Goal: Task Accomplishment & Management: Complete application form

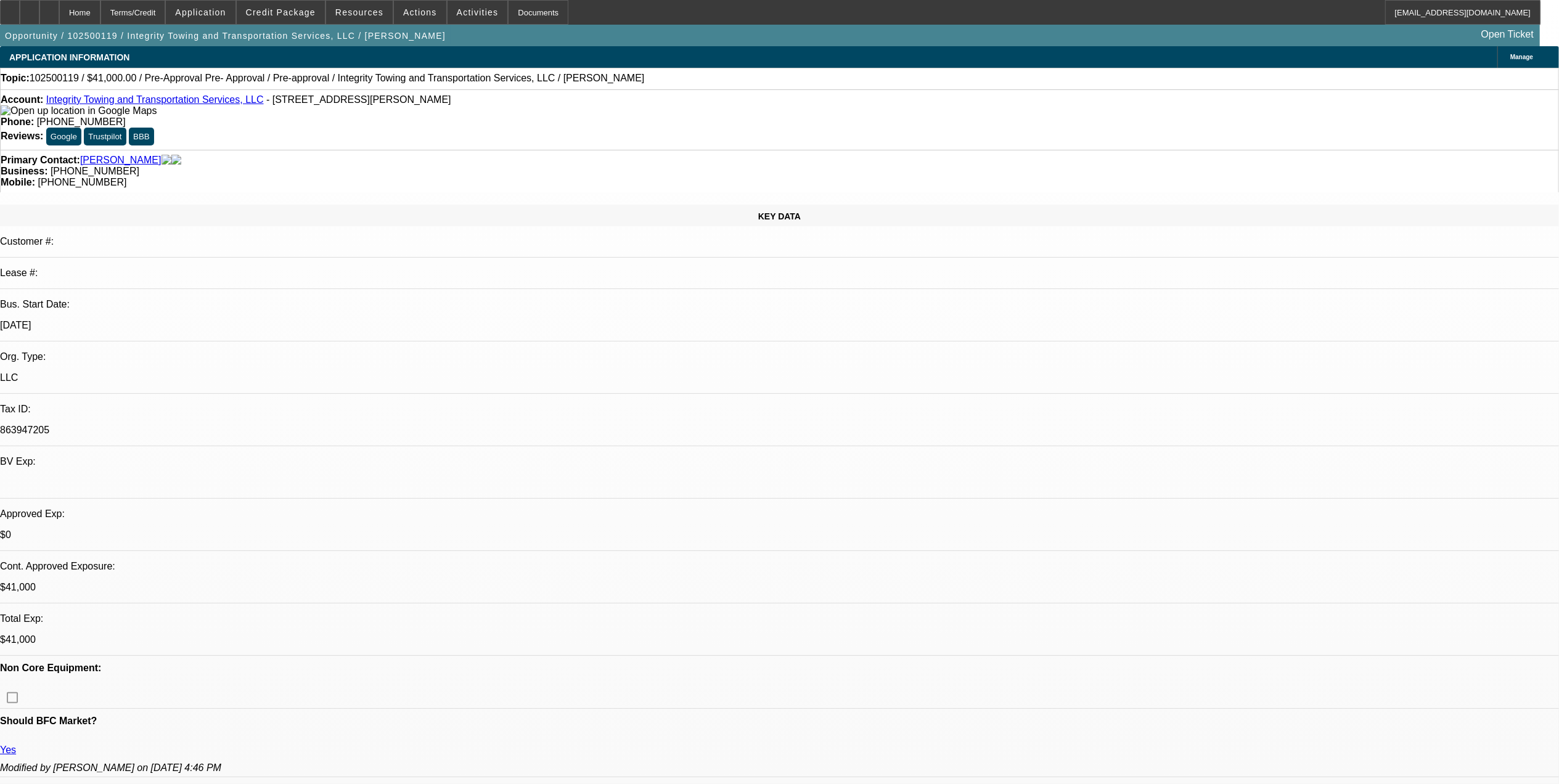
select select "0"
select select "2"
select select "0.1"
select select "0"
select select "2"
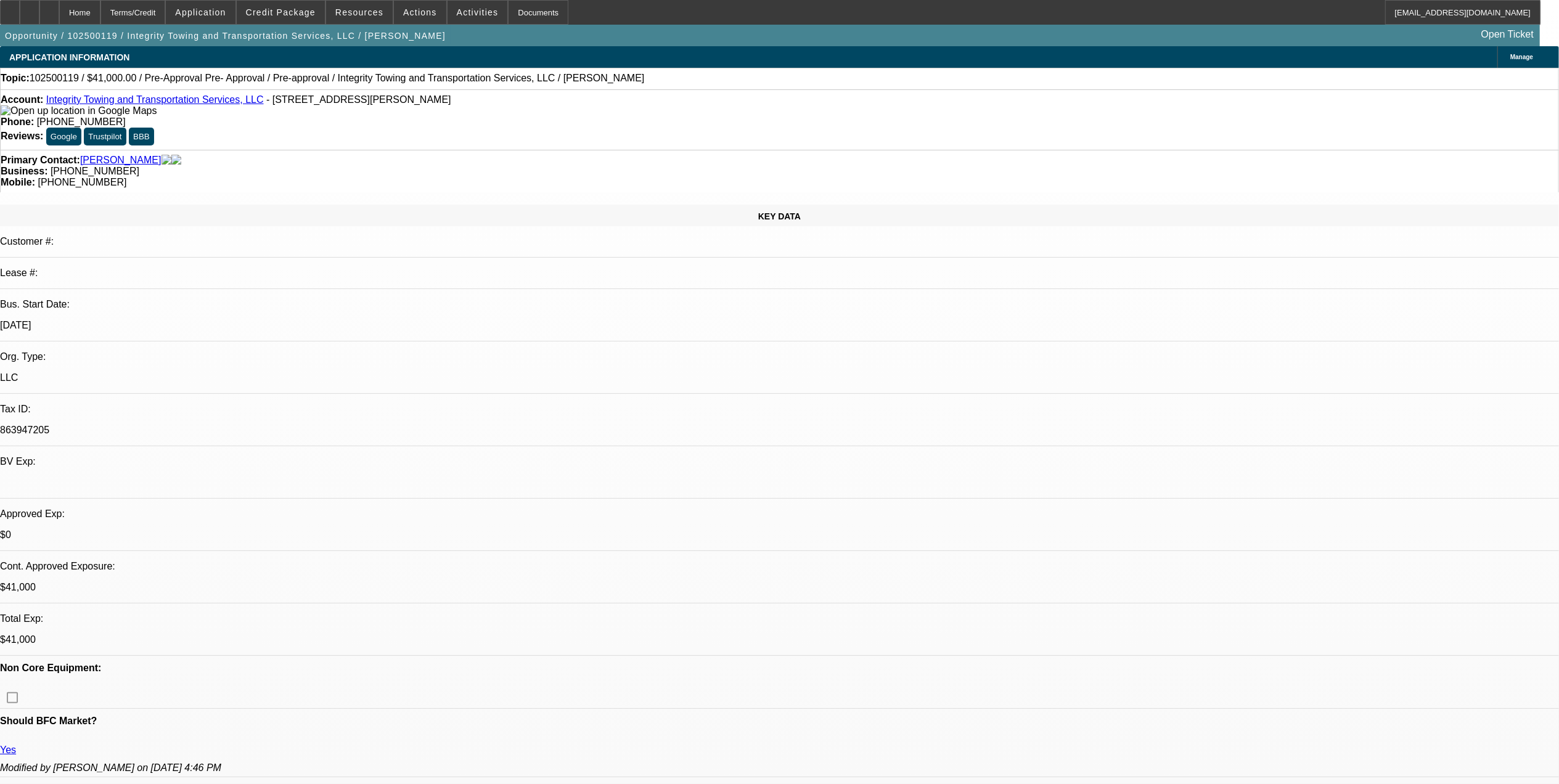
select select "0.1"
select select "0"
select select "2"
select select "0.1"
select select "0"
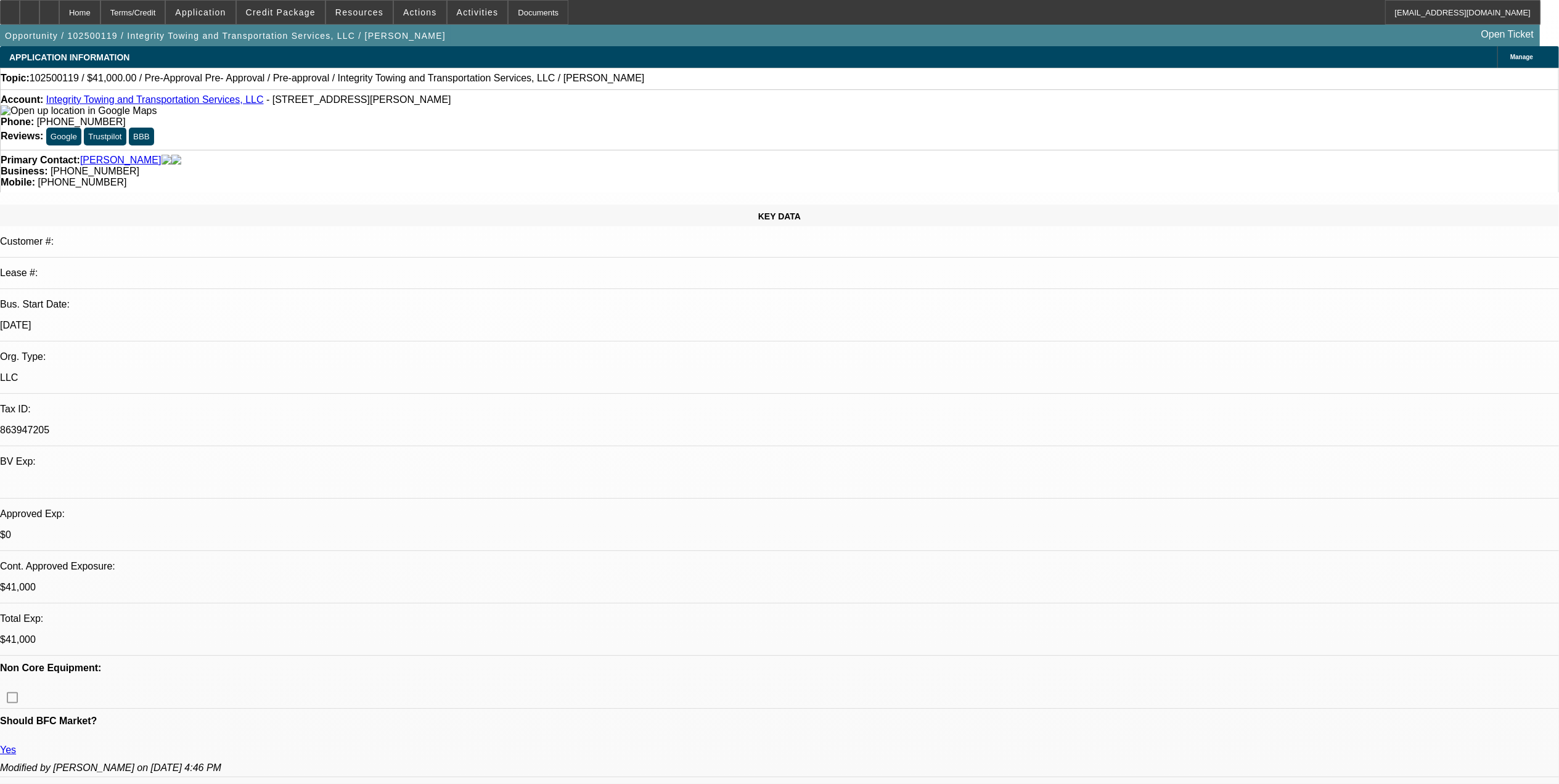
select select "0"
select select "1"
select select "2"
select select "4"
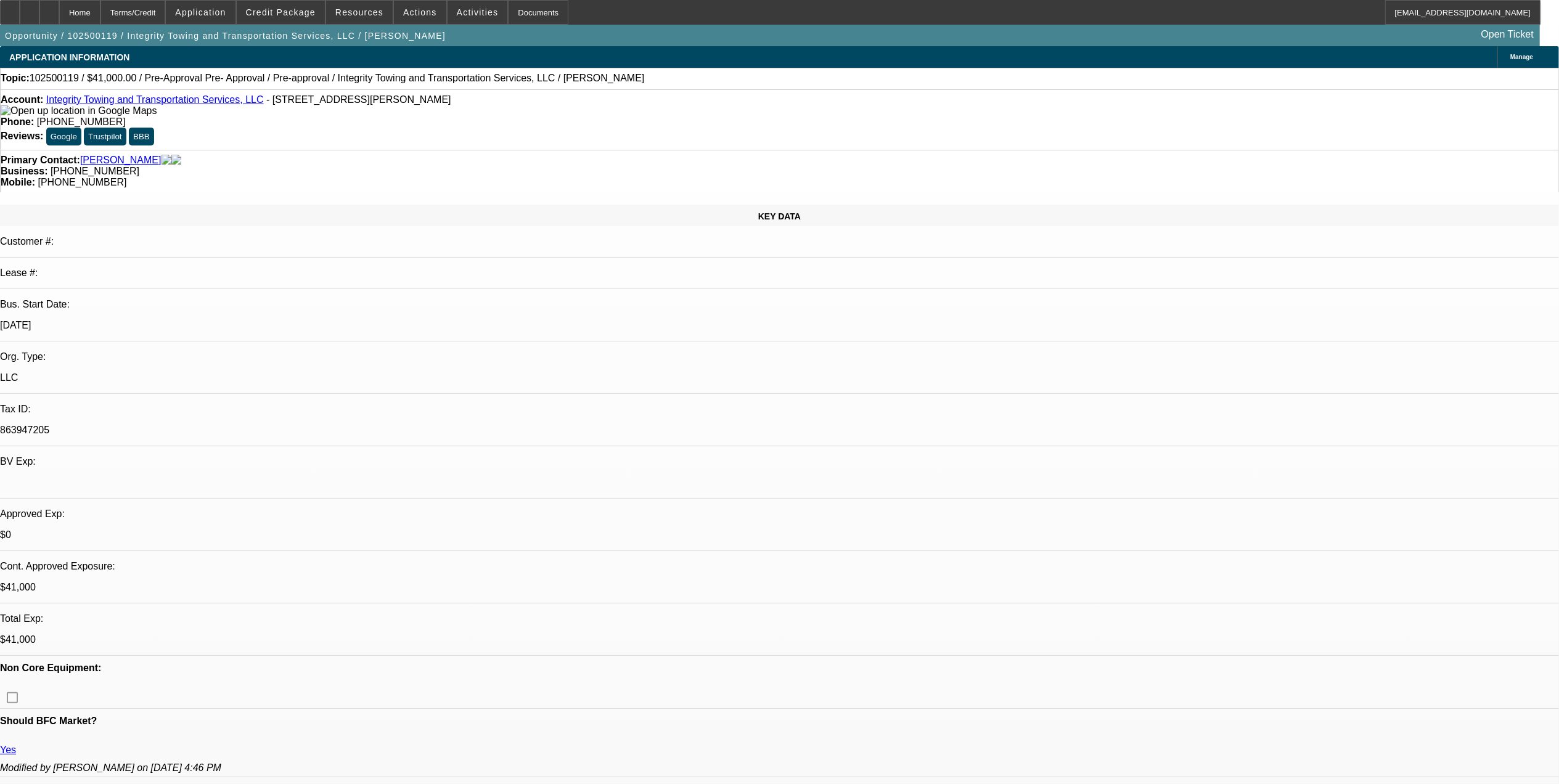
select select "1"
select select "2"
select select "4"
select select "1"
select select "2"
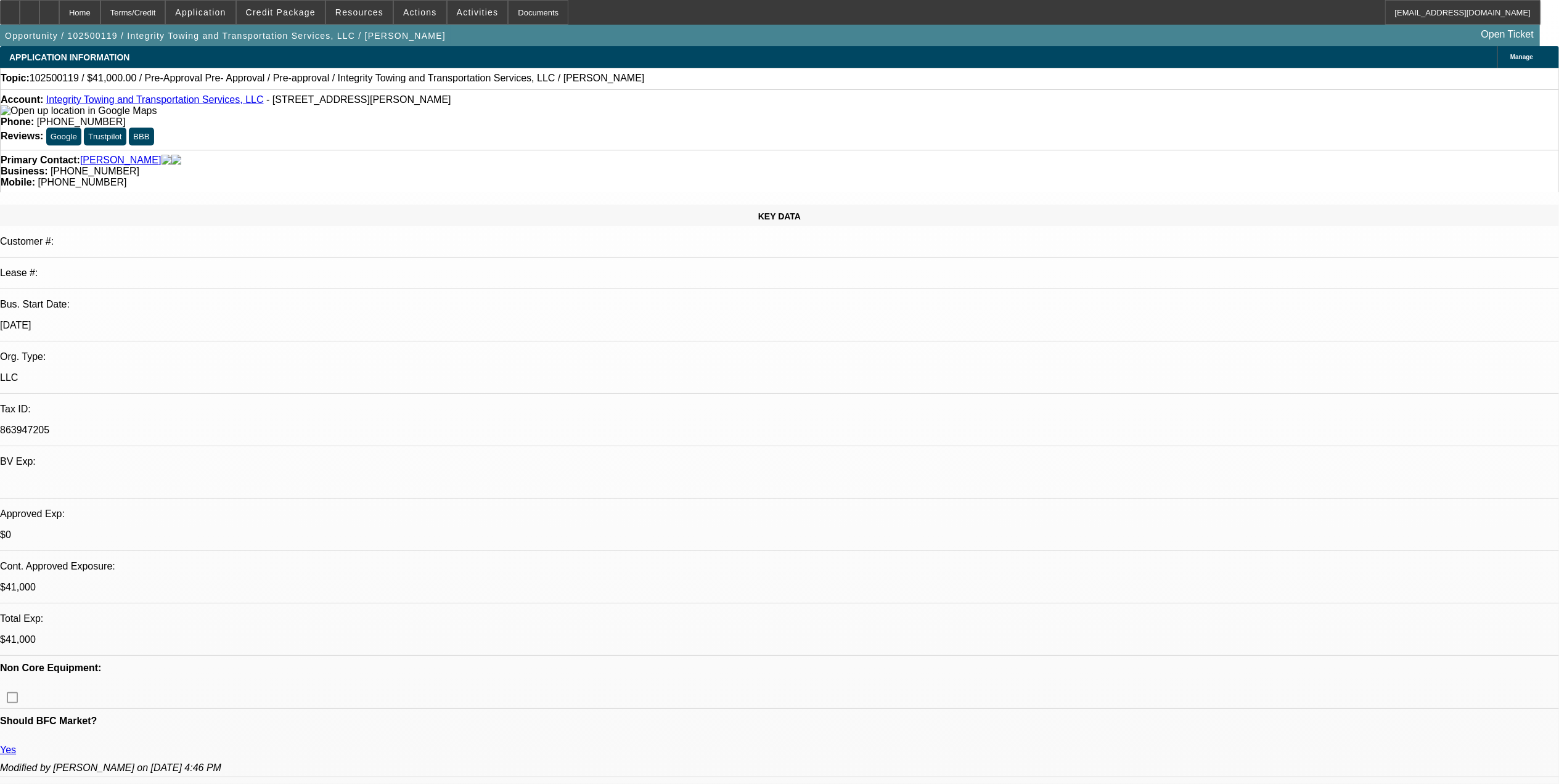
select select "4"
select select "1"
select select "6"
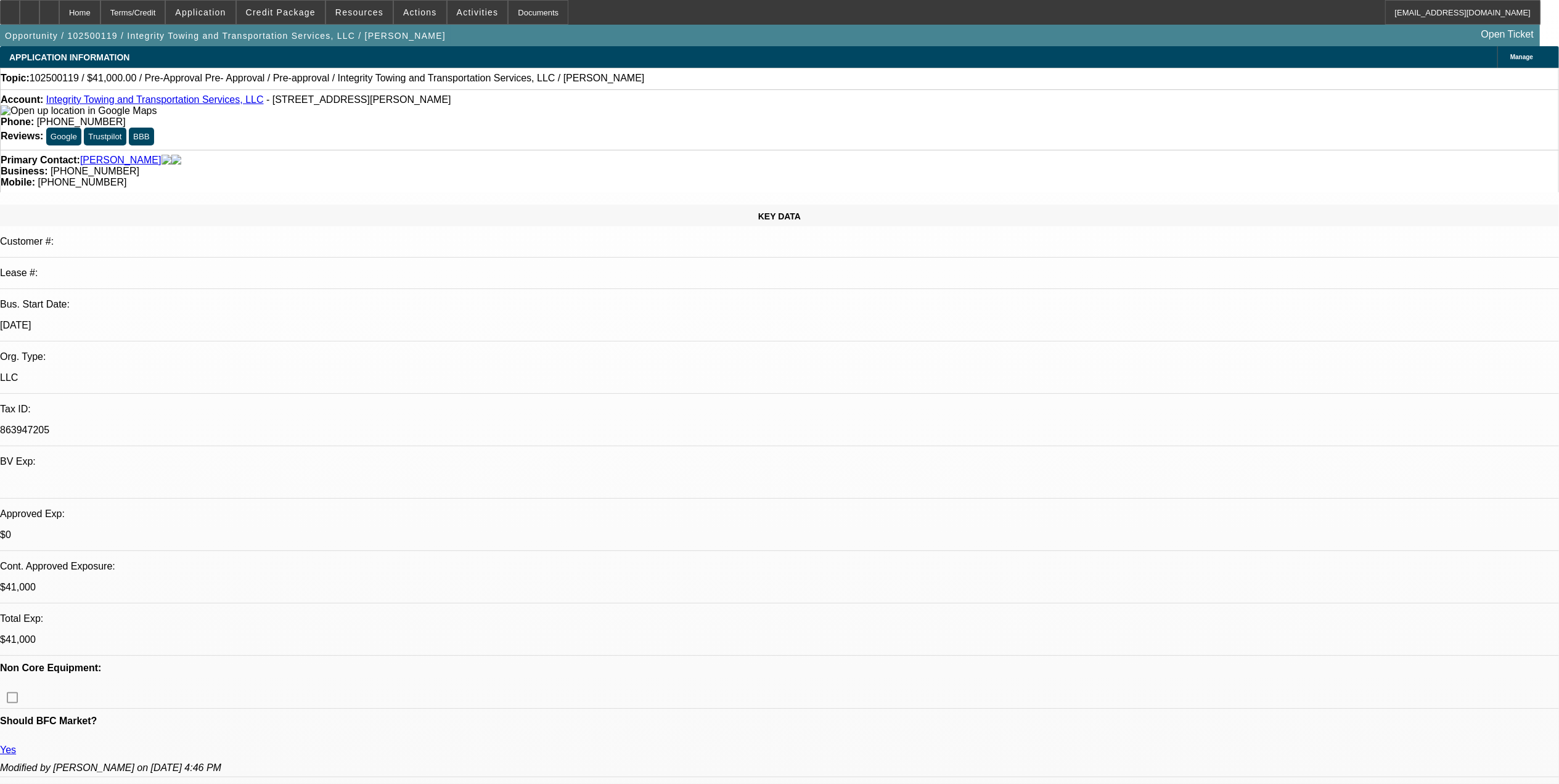
drag, startPoint x: 1181, startPoint y: 228, endPoint x: 1176, endPoint y: 216, distance: 13.0
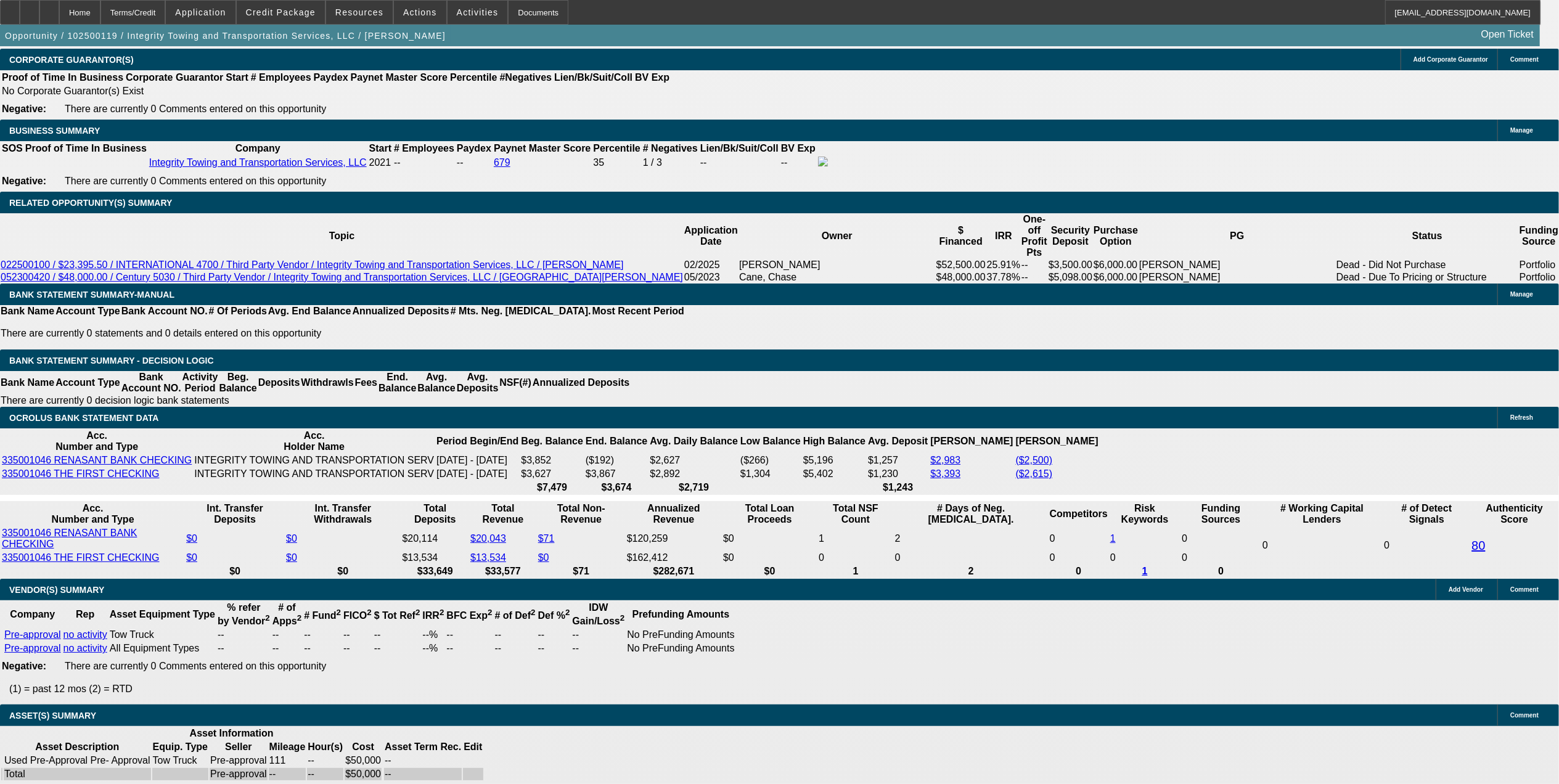
scroll to position [1808, 0]
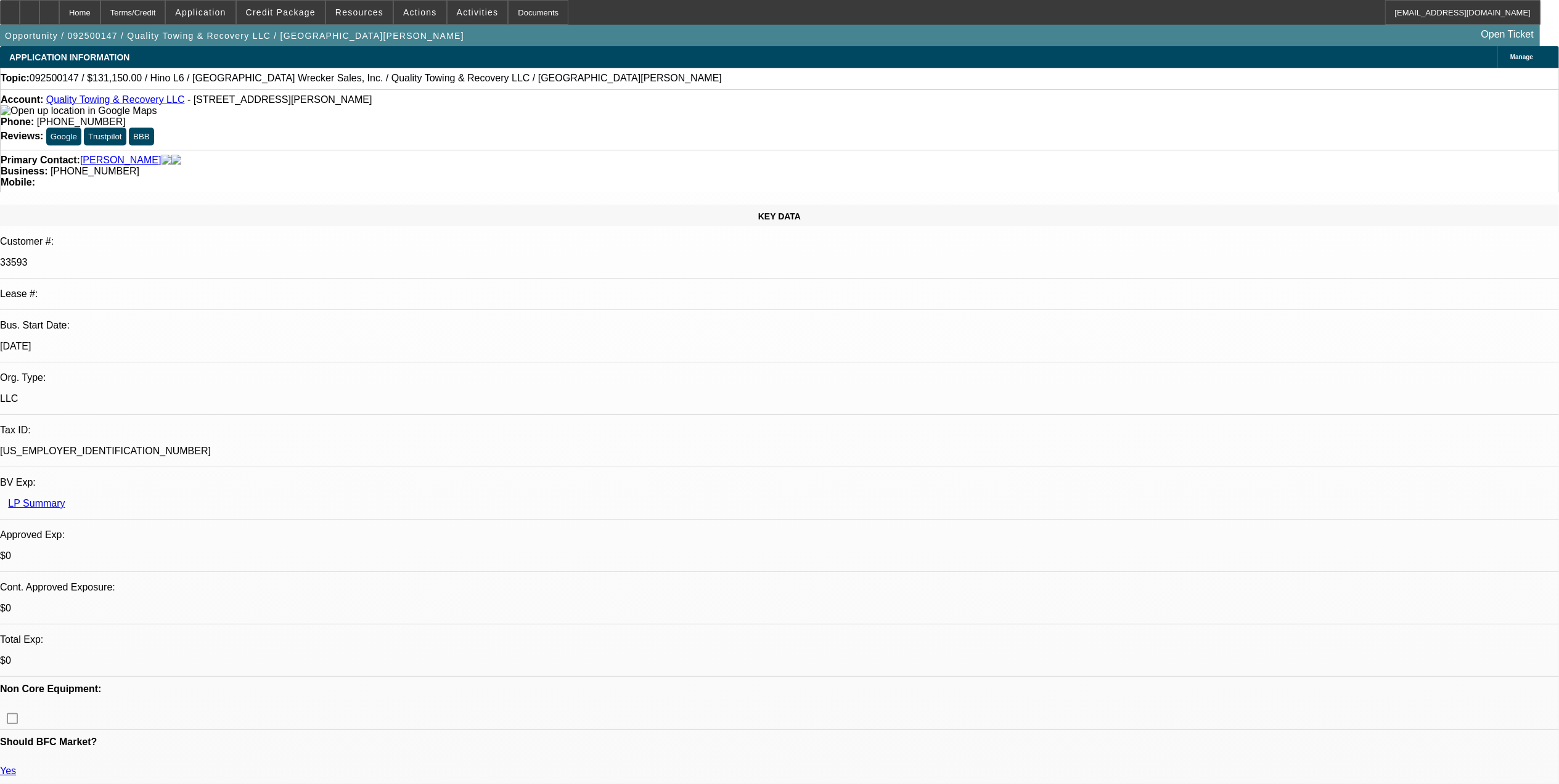
select select "0"
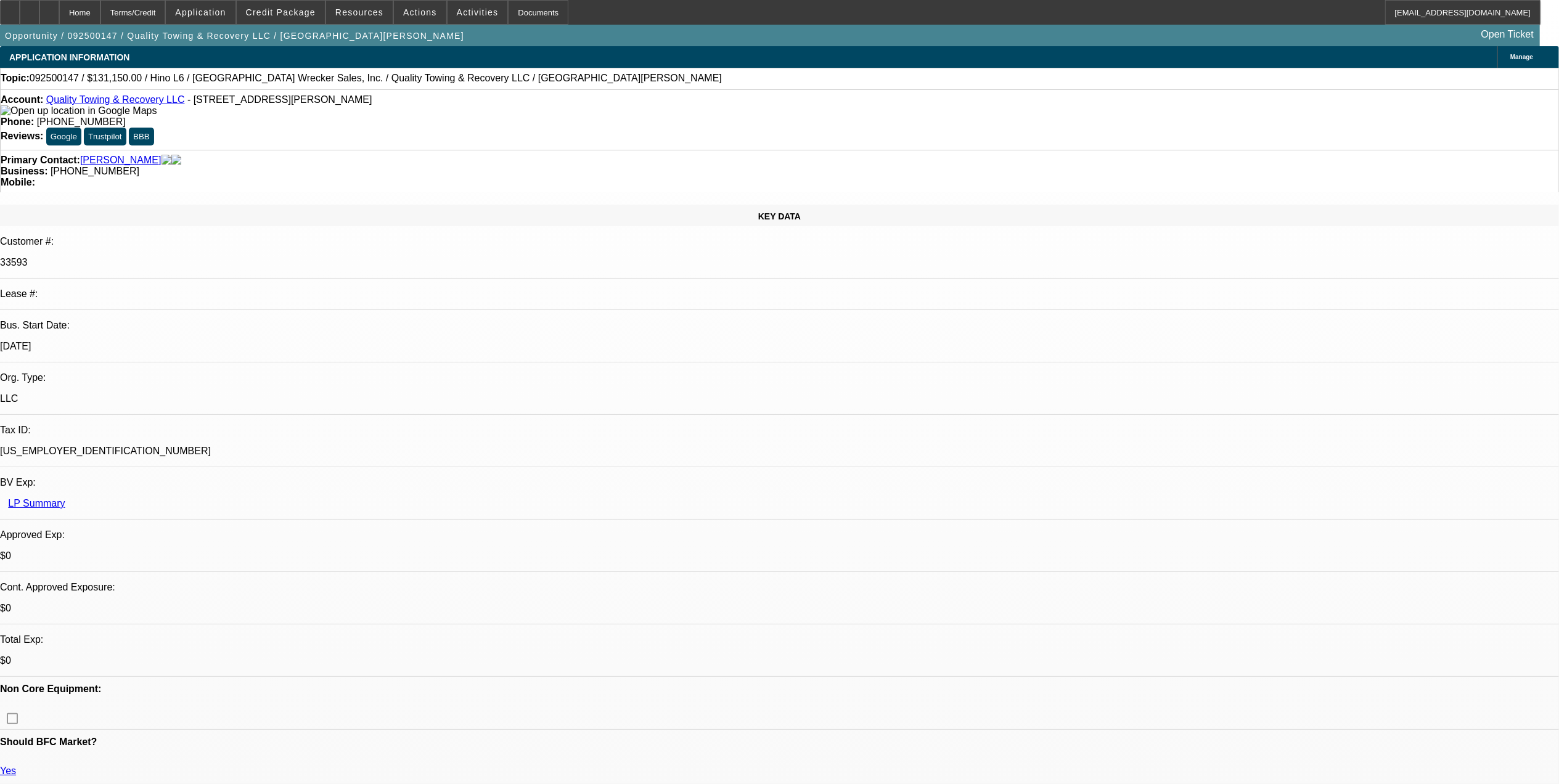
select select "0"
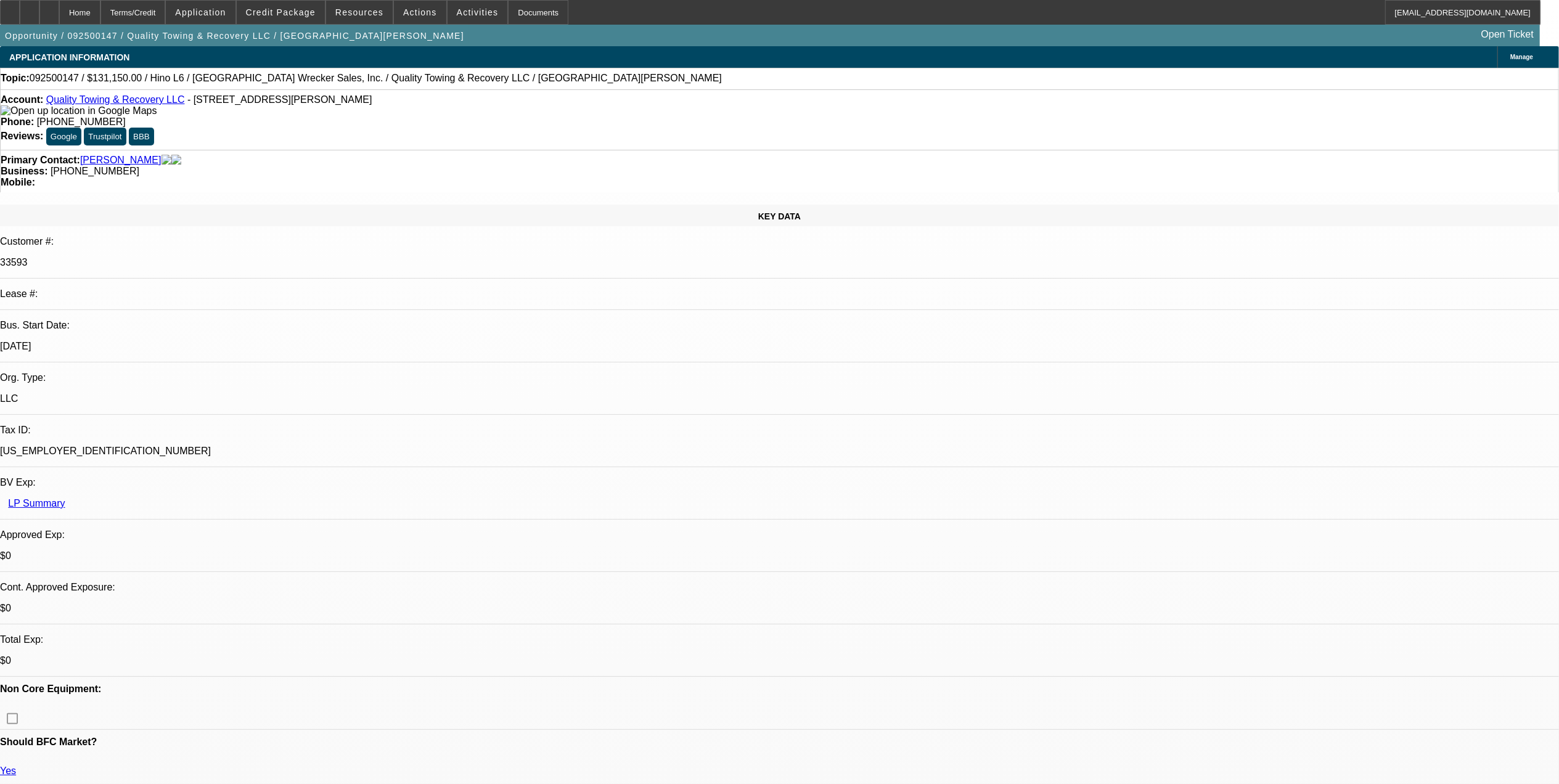
select select "0"
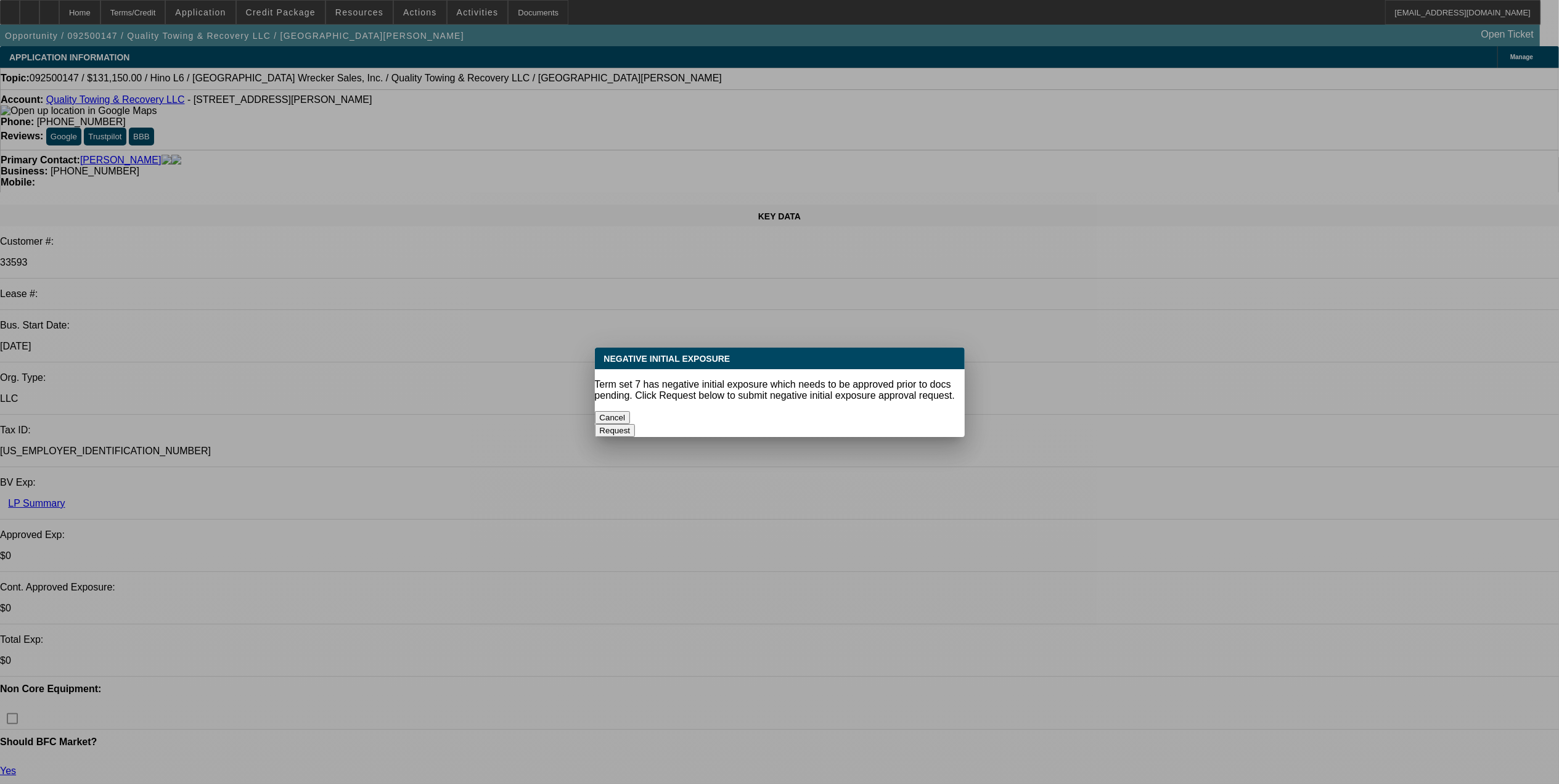
select select "1"
select select "2"
select select "6"
select select "1"
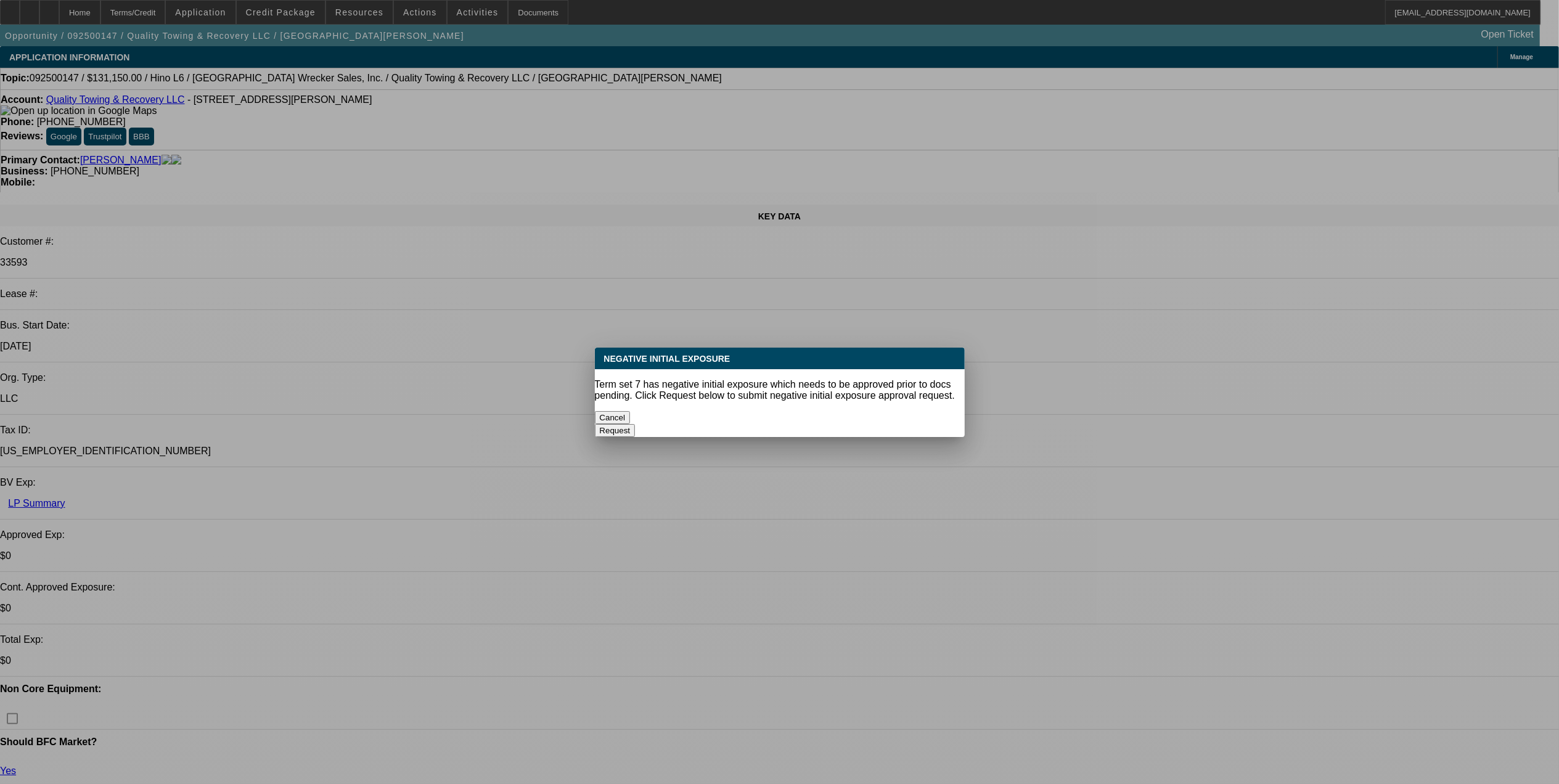
select select "6"
select select "1"
select select "6"
select select "1"
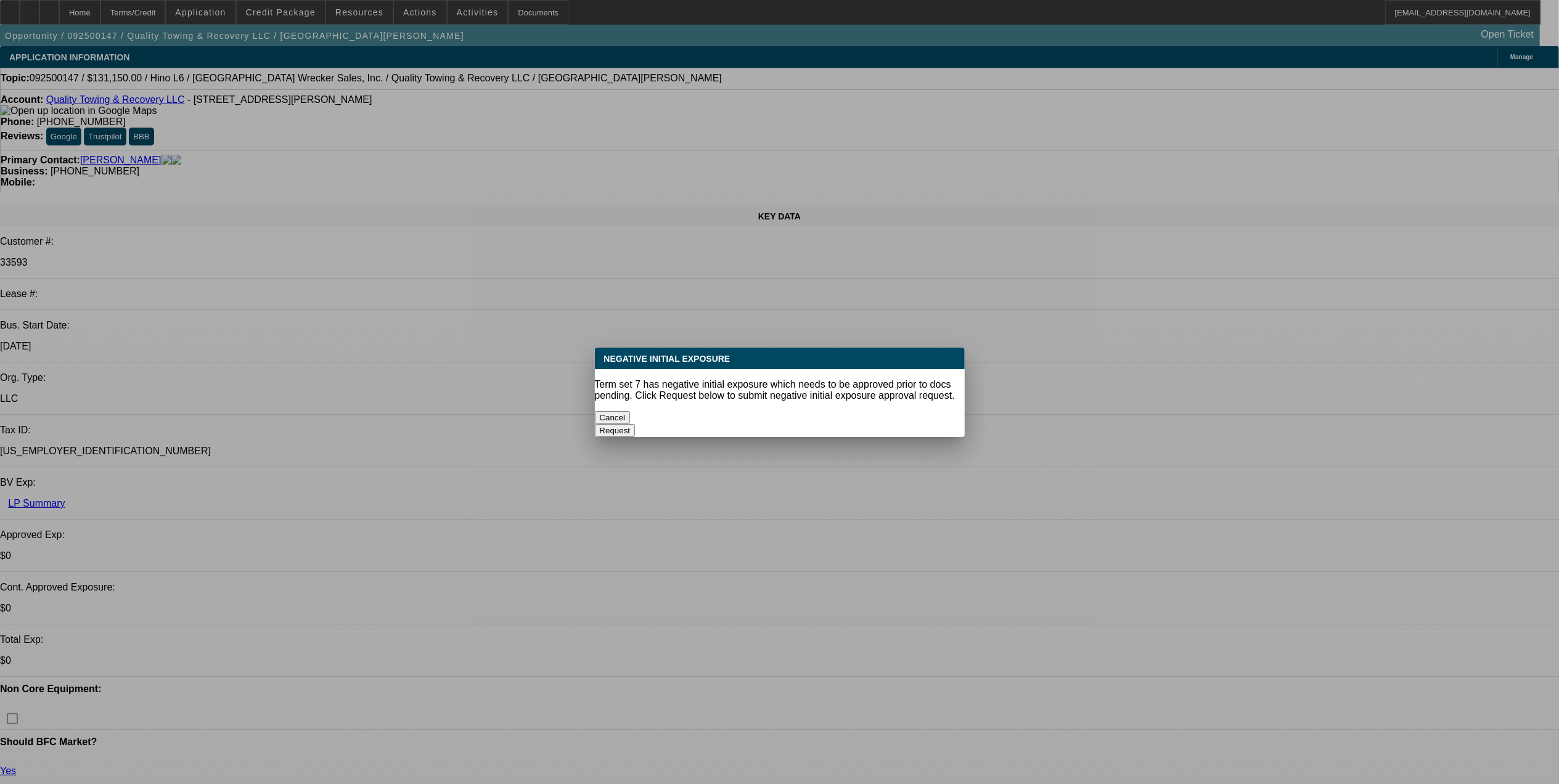
select select "1"
select select "6"
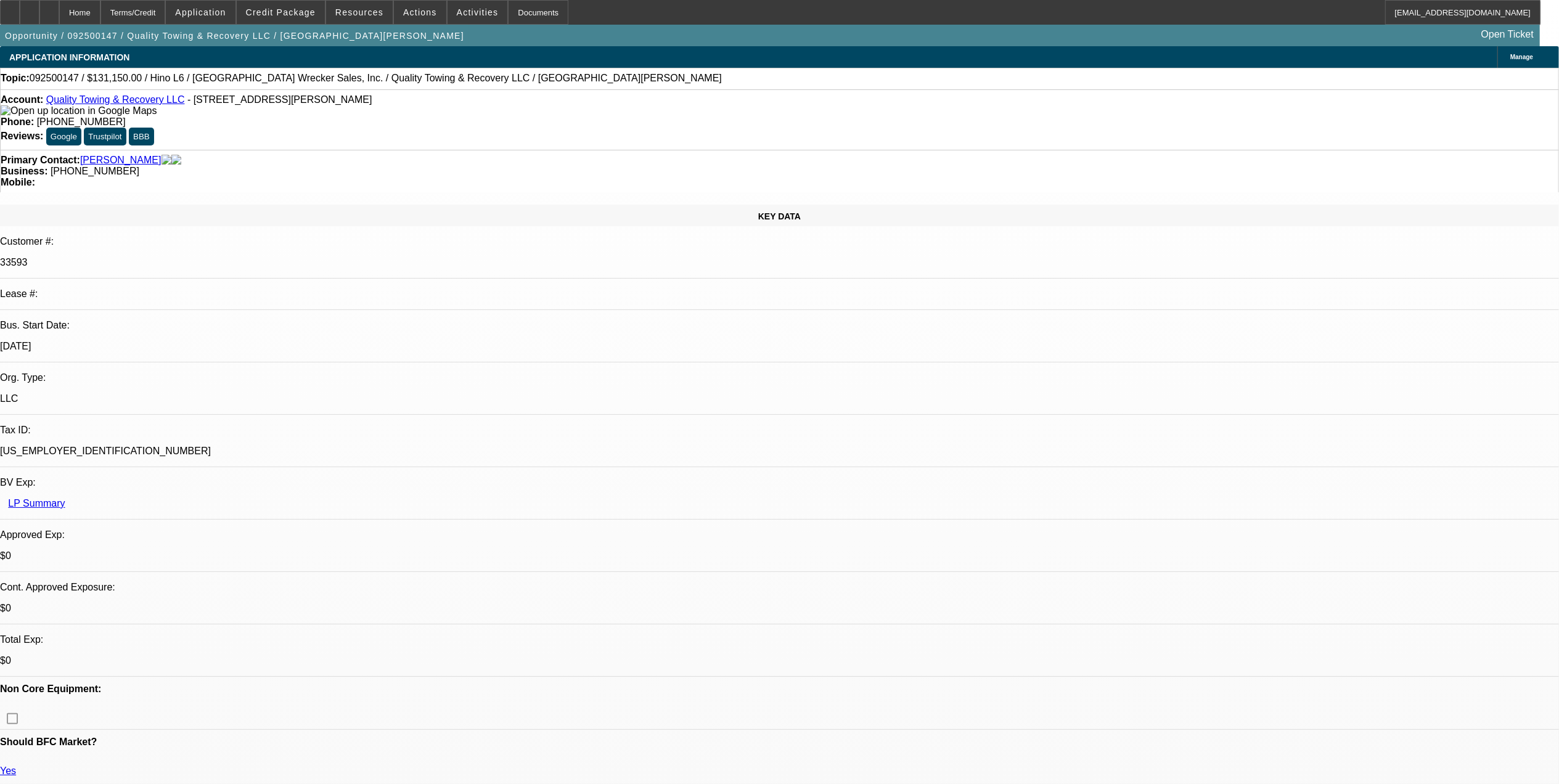
select select "0"
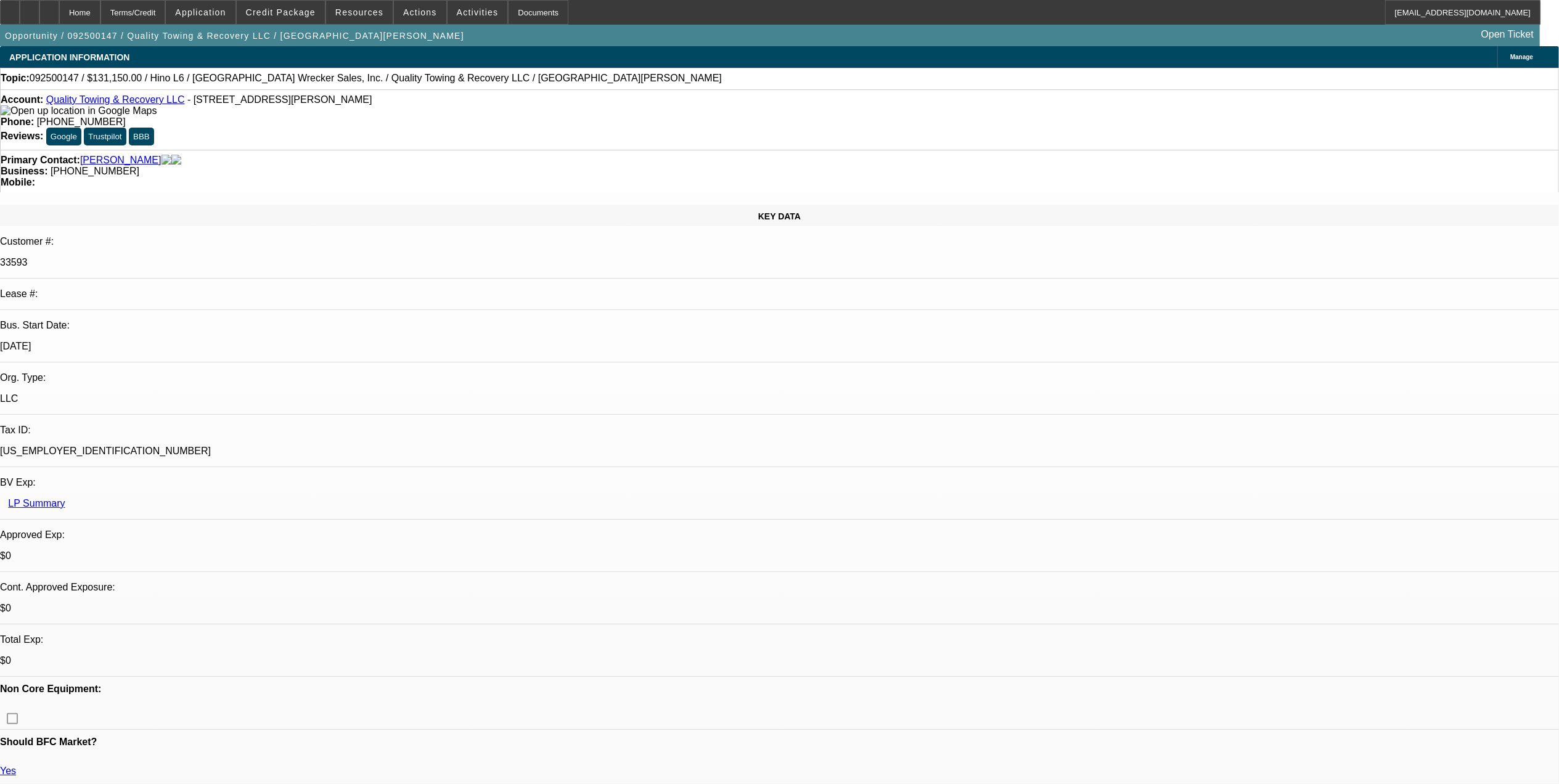
select select "0"
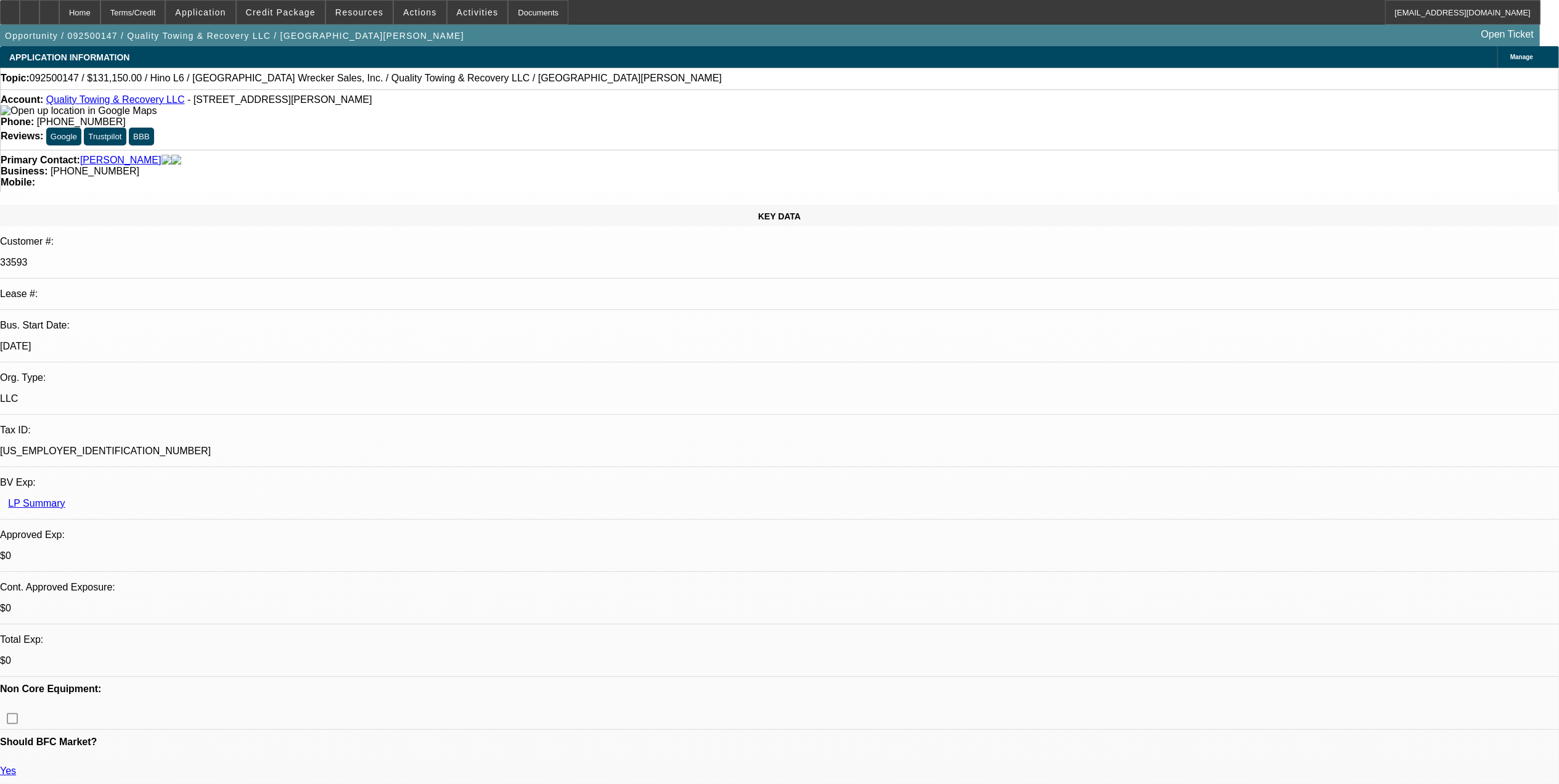
select select "0"
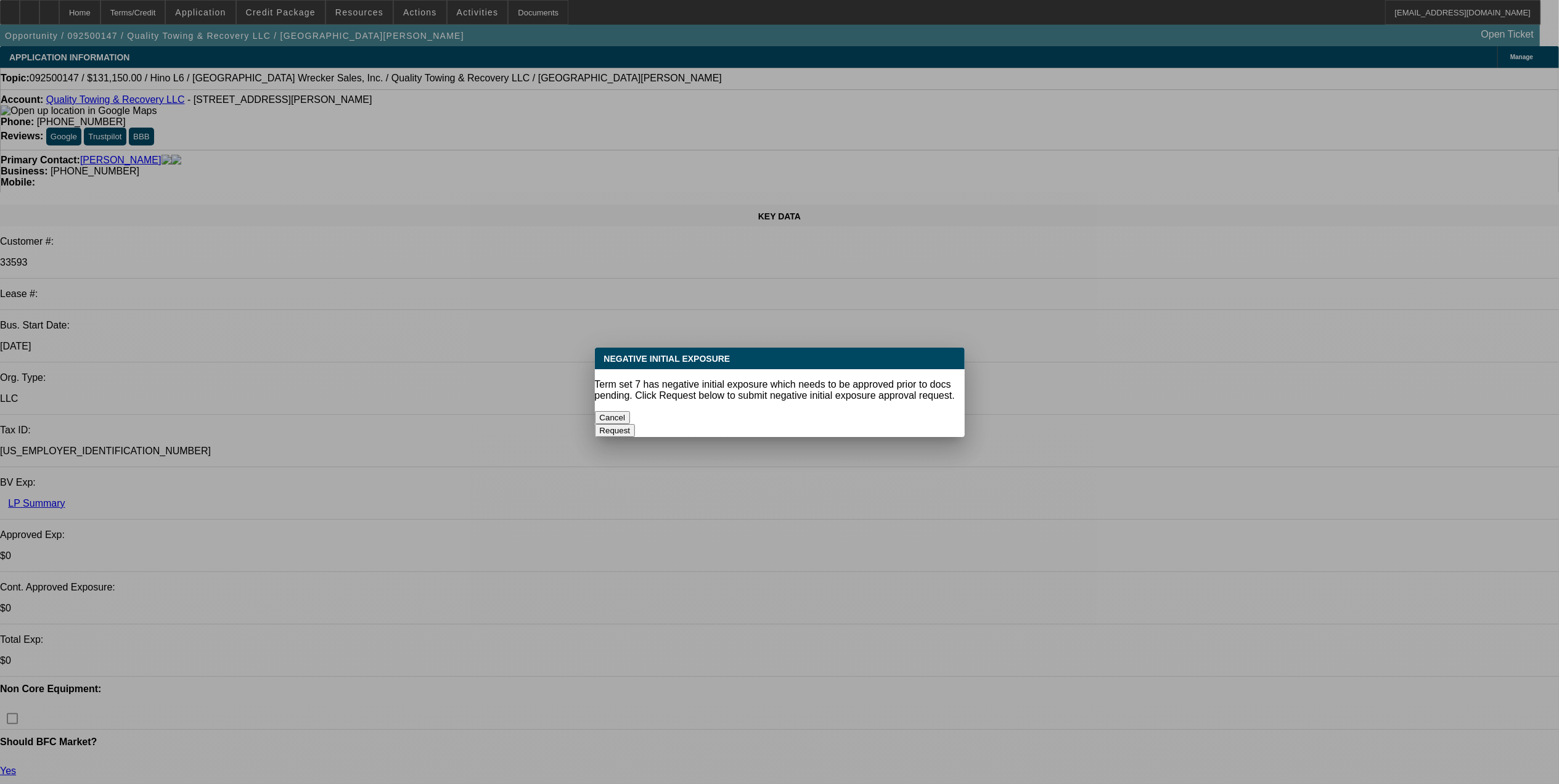
select select "1"
select select "2"
select select "6"
select select "1"
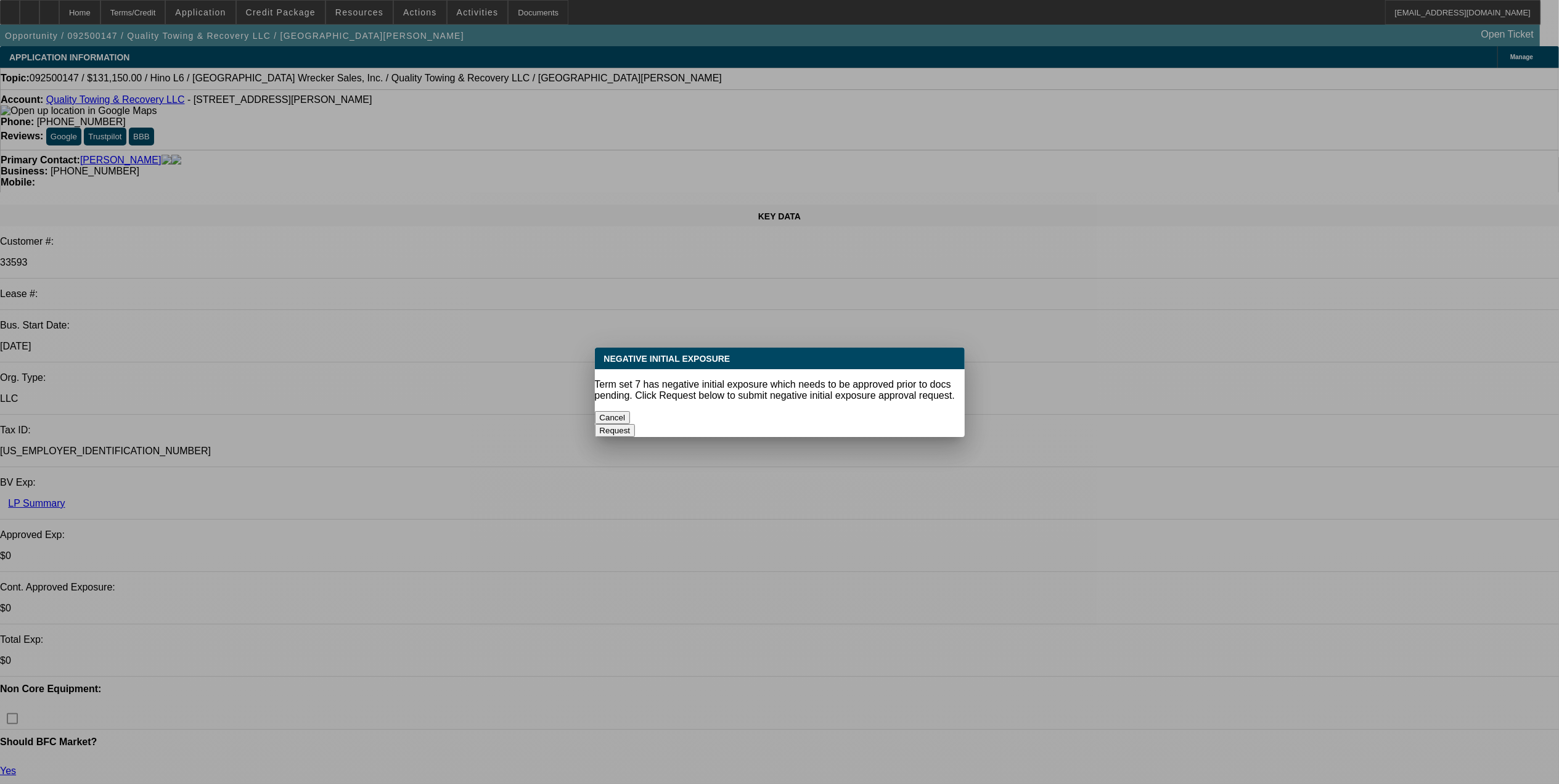
select select "6"
select select "1"
select select "6"
select select "1"
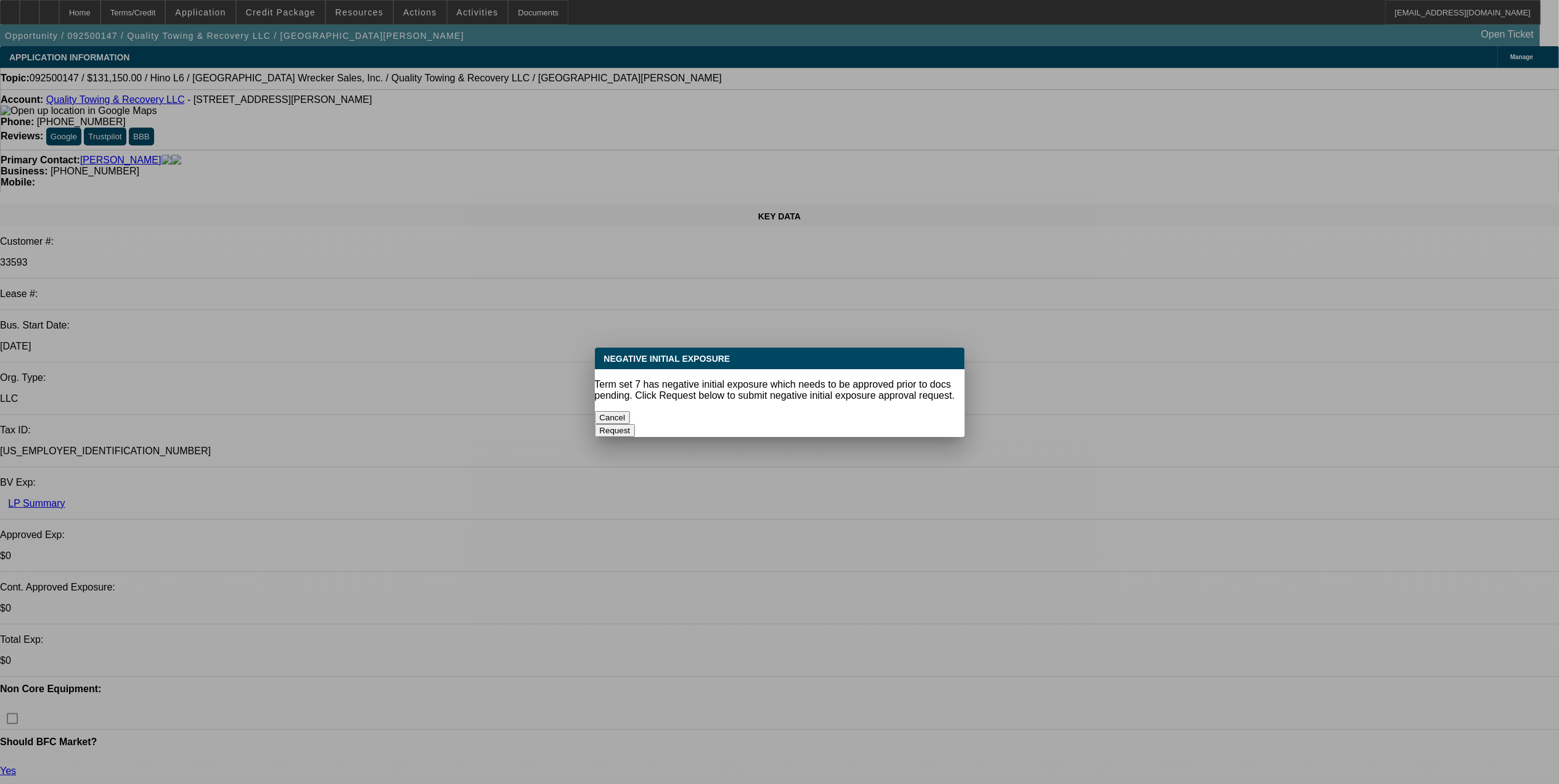
select select "1"
select select "6"
click at [631, 412] on button "Cancel" at bounding box center [613, 417] width 36 height 13
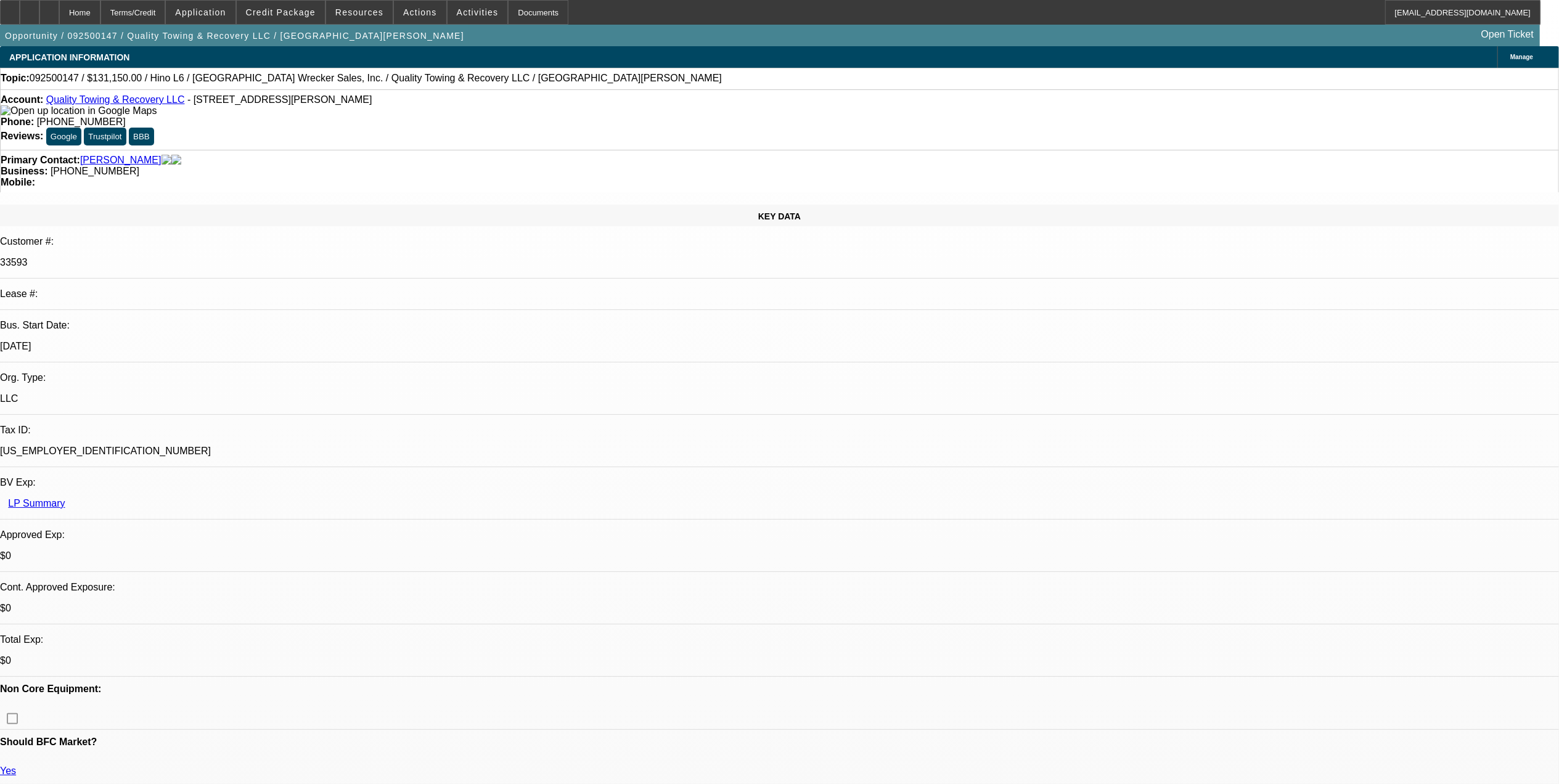
scroll to position [328, 0]
